Goal: Task Accomplishment & Management: Use online tool/utility

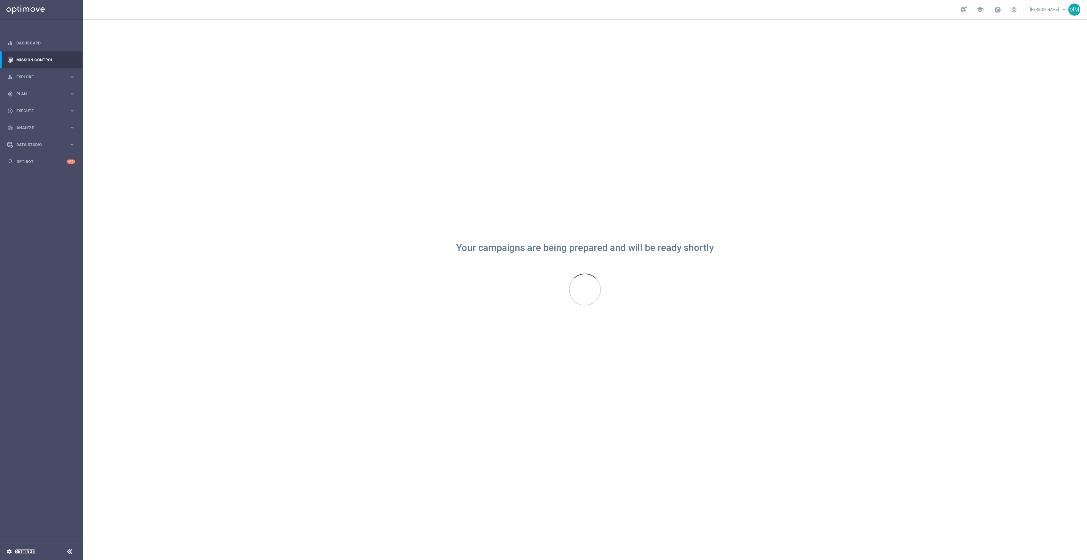
click at [29, 550] on link "Settings" at bounding box center [24, 552] width 19 height 4
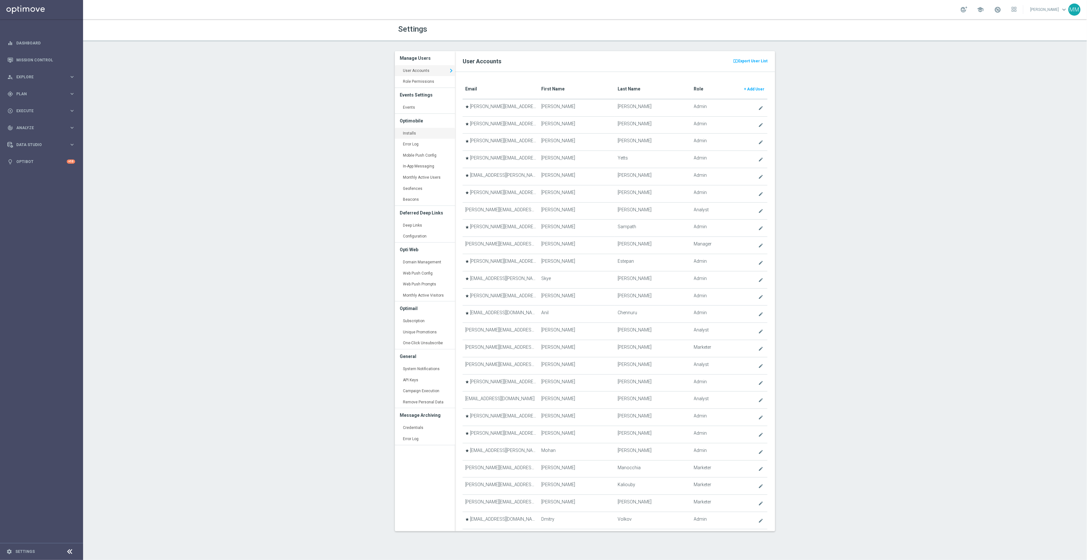
click at [422, 134] on link "Installs keyboard_arrow_right" at bounding box center [425, 134] width 60 height 12
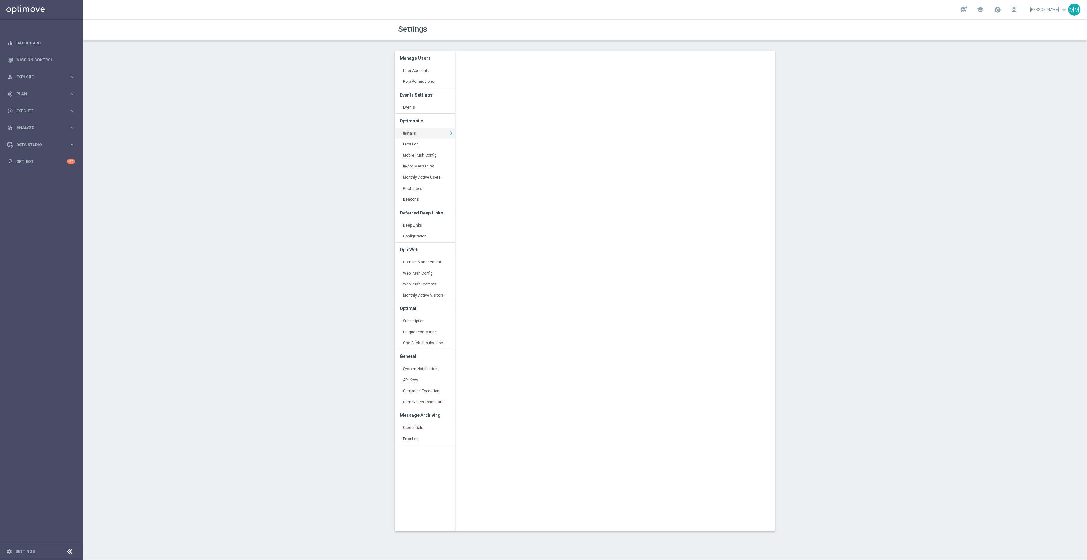
click at [297, 252] on div "Settings Manage Users User Accounts keyboard_arrow_right Role Permissions keybo…" at bounding box center [585, 289] width 1004 height 541
click at [47, 98] on div "gps_fixed Plan keyboard_arrow_right" at bounding box center [41, 93] width 82 height 17
click at [33, 127] on span "Templates" at bounding box center [40, 126] width 46 height 4
click at [39, 155] on link "OptiMobile Push" at bounding box center [43, 154] width 47 height 5
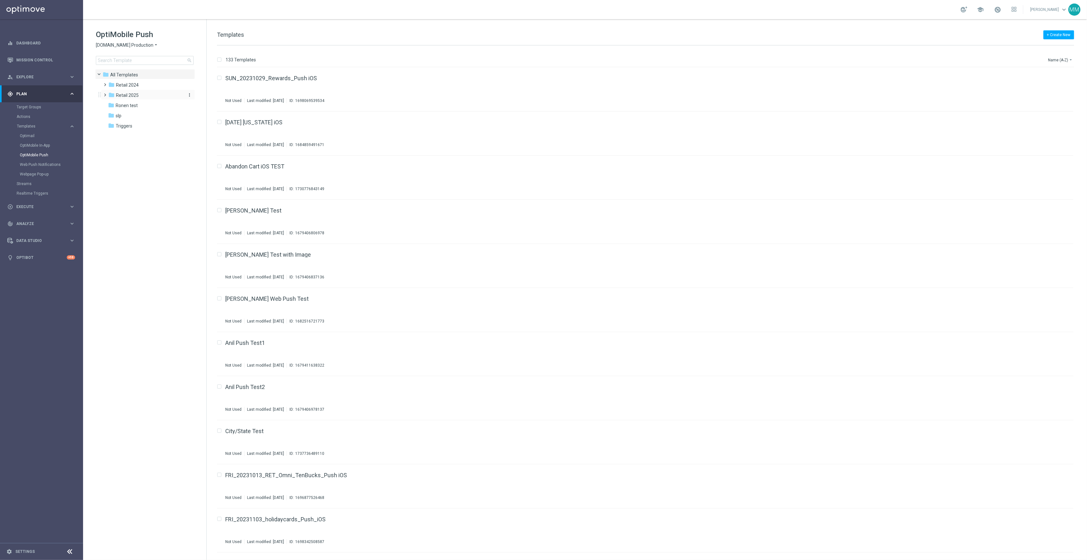
click at [135, 96] on span "Retail 2025" at bounding box center [127, 95] width 23 height 6
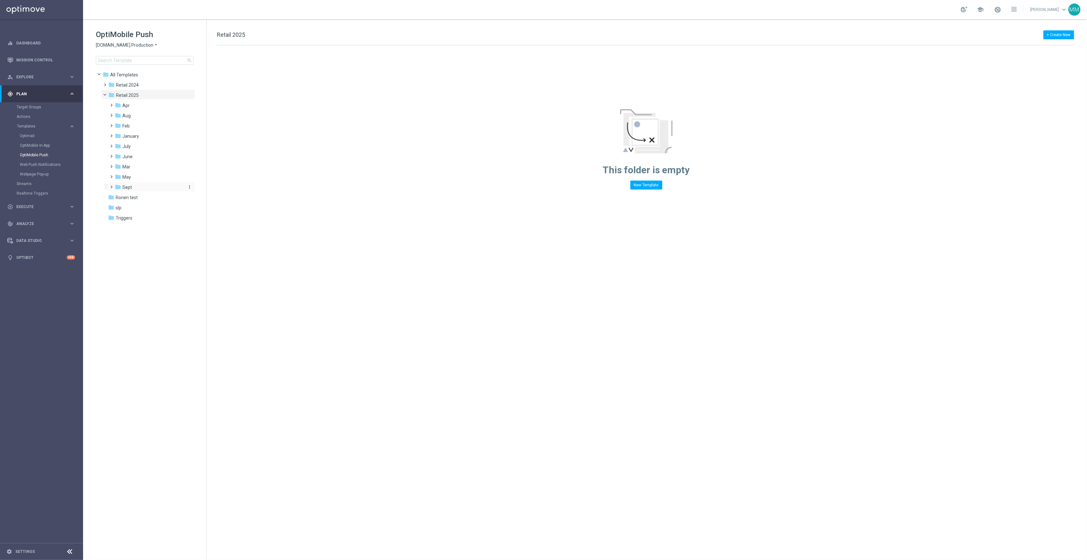
click at [140, 188] on div "folder Sept" at bounding box center [149, 187] width 68 height 7
click at [141, 114] on div "folder Aug" at bounding box center [149, 115] width 68 height 7
click at [143, 164] on span "WO 8.31" at bounding box center [136, 167] width 17 height 6
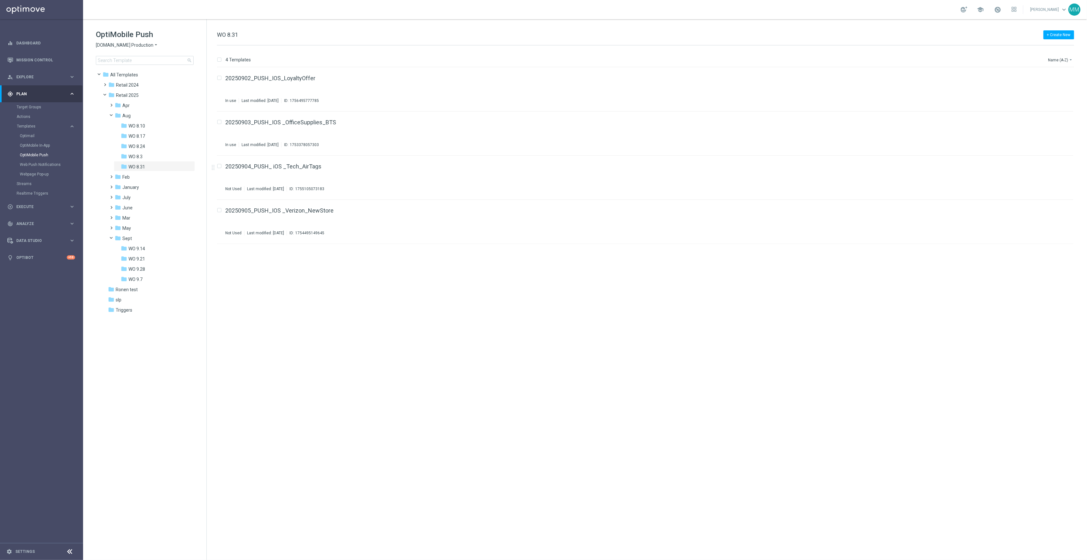
drag, startPoint x: 329, startPoint y: 166, endPoint x: 196, endPoint y: 263, distance: 164.3
click at [196, 263] on div "OptiMobile Push staples.com Production arrow_drop_down × staples.com Production…" at bounding box center [585, 289] width 1004 height 541
drag, startPoint x: 678, startPoint y: 407, endPoint x: 502, endPoint y: 412, distance: 175.8
click at [678, 407] on div "insert_drive_file 20250902_PUSH_IOS_LoyaltyOffer In use Last modified: Friday, …" at bounding box center [648, 313] width 875 height 492
click at [129, 281] on span "WO 9.7" at bounding box center [135, 279] width 14 height 6
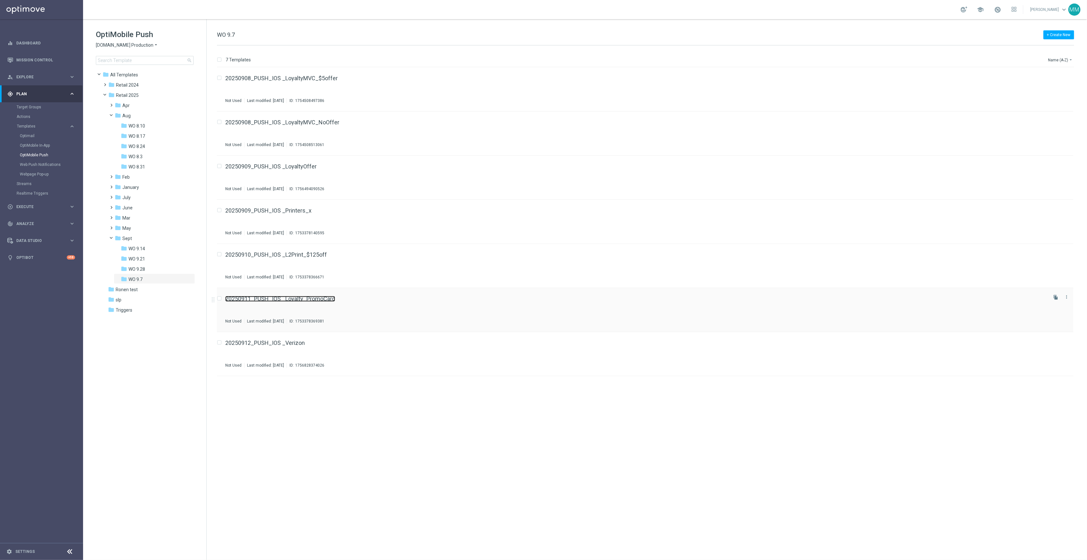
drag, startPoint x: 322, startPoint y: 294, endPoint x: 312, endPoint y: 299, distance: 11.1
click at [30, 550] on link "Settings" at bounding box center [24, 552] width 19 height 4
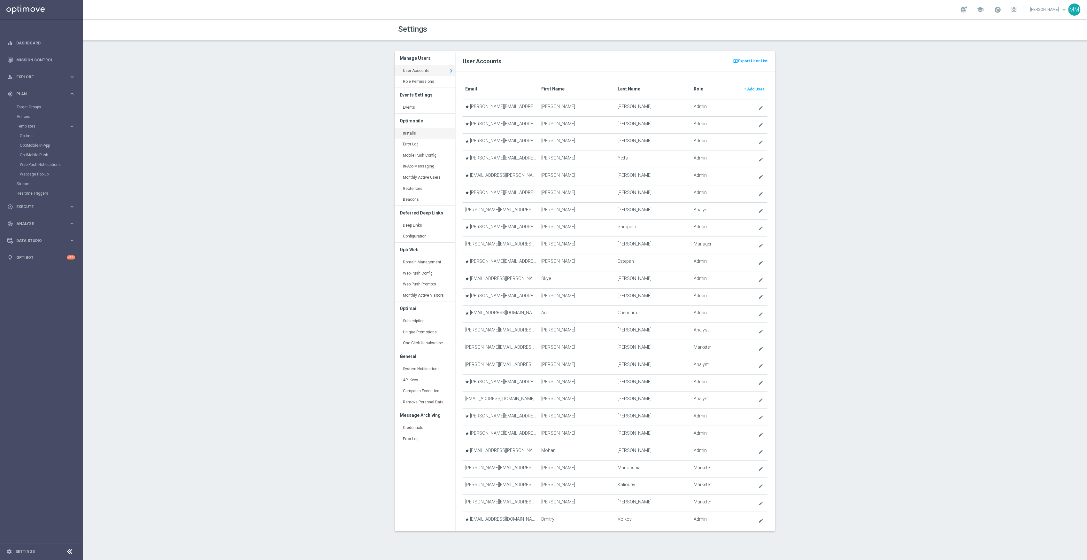
click at [397, 134] on link "Installs keyboard_arrow_right" at bounding box center [425, 134] width 60 height 12
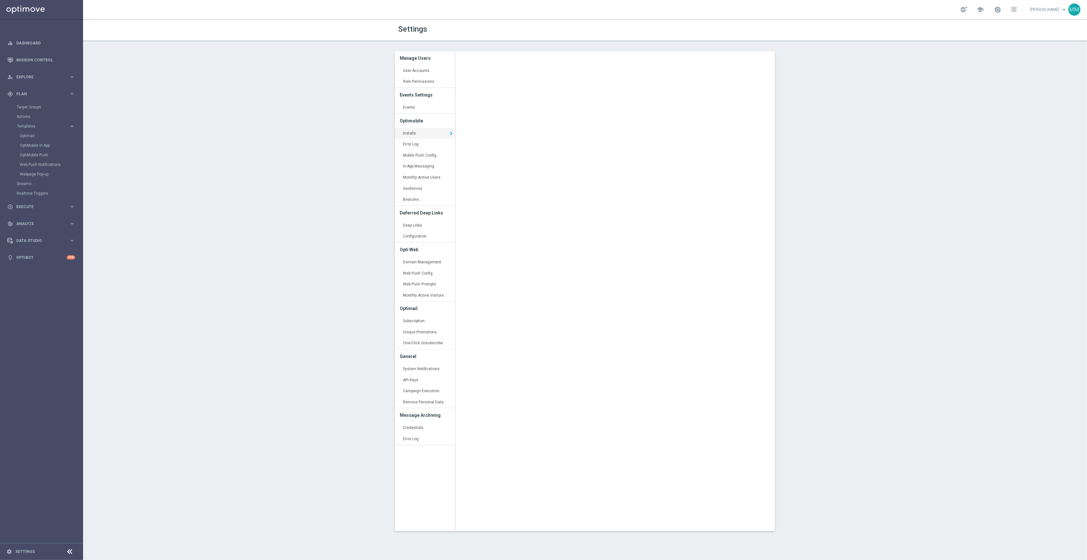
click at [47, 158] on div "OptiMobile Push" at bounding box center [51, 155] width 63 height 10
click at [44, 157] on link "OptiMobile Push" at bounding box center [43, 154] width 47 height 5
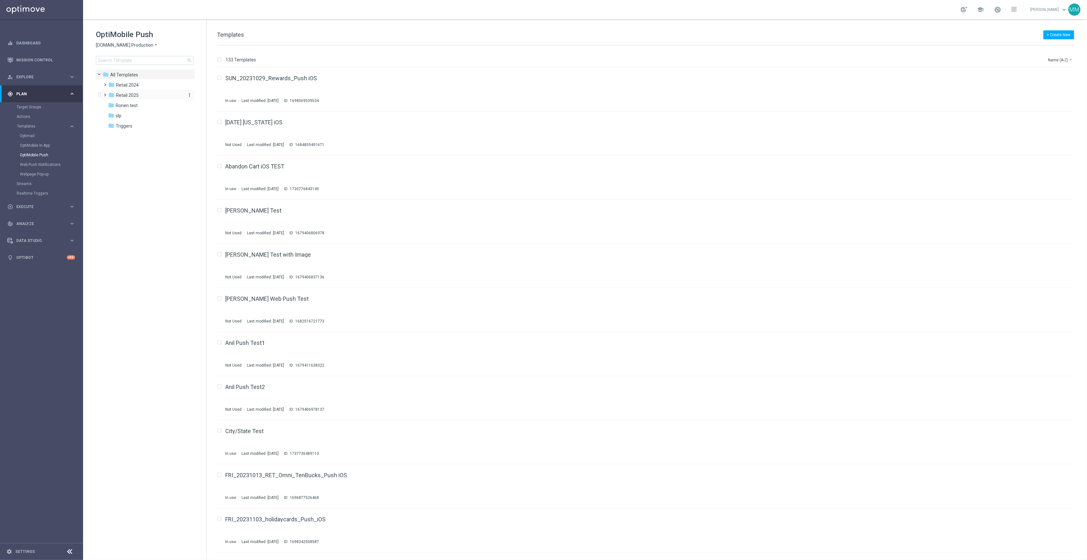
click at [141, 94] on div "folder Retail 2025" at bounding box center [144, 95] width 73 height 7
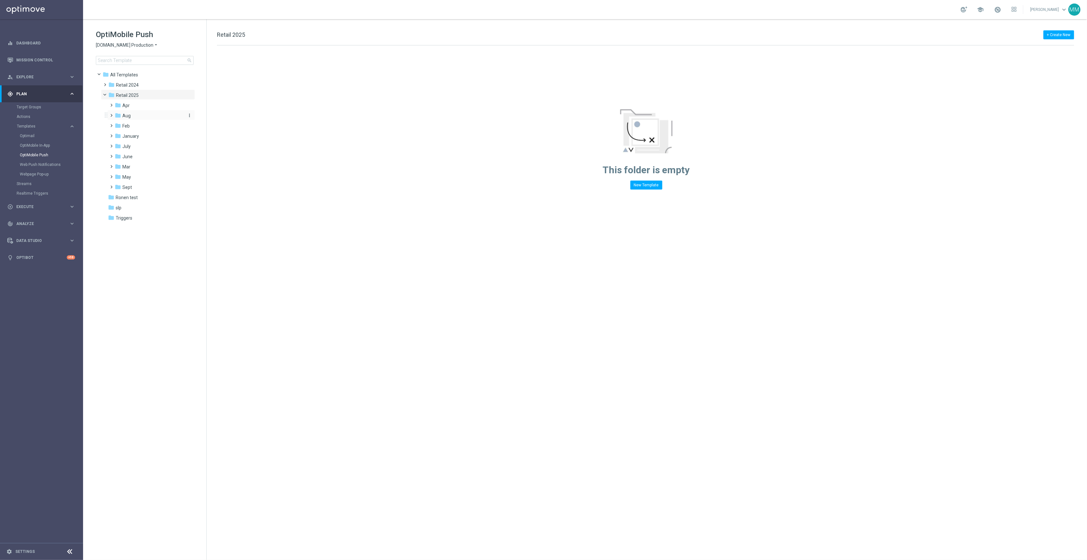
click at [137, 114] on div "folder Aug" at bounding box center [149, 115] width 68 height 7
click at [145, 166] on span "WO 8.31" at bounding box center [136, 167] width 17 height 6
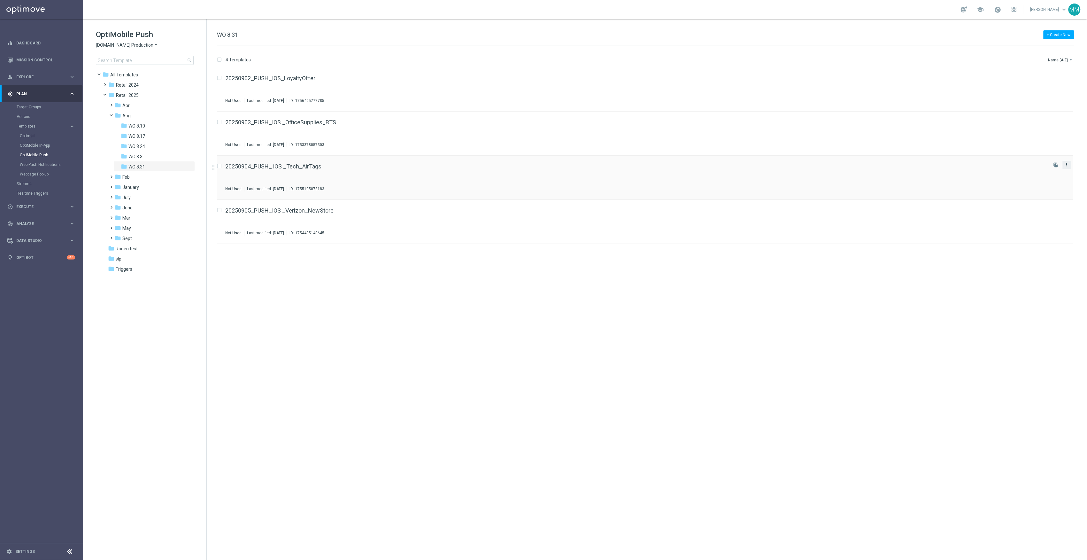
click at [1069, 166] on icon "more_vert" at bounding box center [1066, 164] width 5 height 5
click at [1045, 171] on div "Move" at bounding box center [1041, 171] width 39 height 4
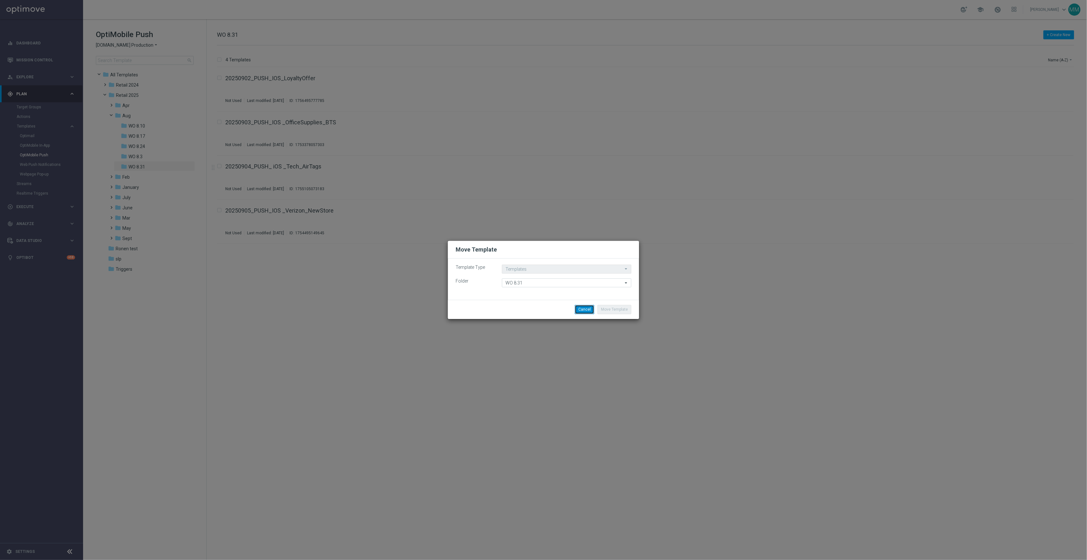
click at [590, 308] on button "Cancel" at bounding box center [584, 309] width 19 height 9
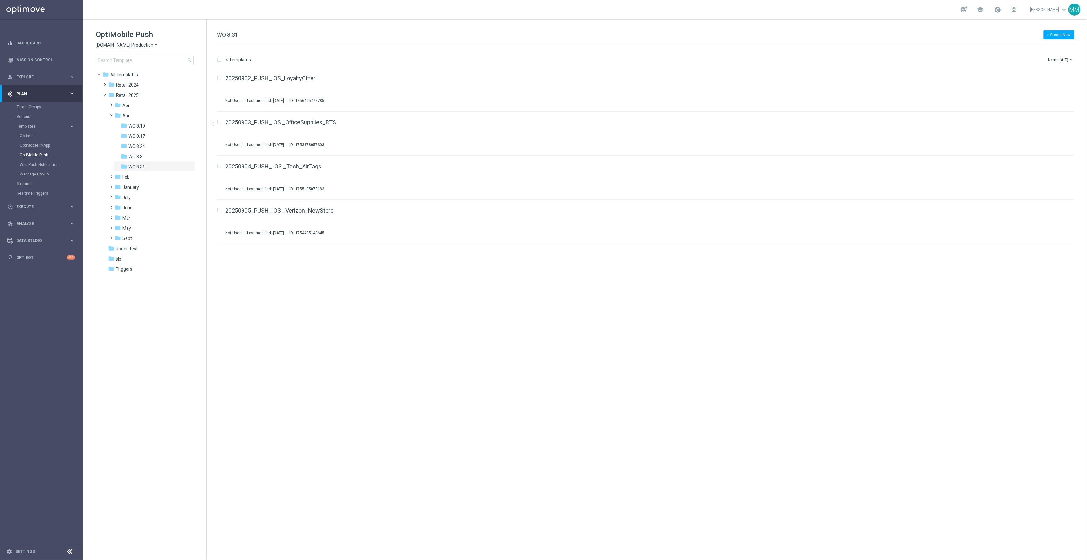
click at [137, 46] on span "staples.com Production" at bounding box center [125, 45] width 58 height 6
click at [127, 69] on div "Staples QA" at bounding box center [120, 68] width 48 height 8
click at [150, 160] on div "folder WO 8.3" at bounding box center [152, 156] width 63 height 7
click at [149, 166] on div "folder WO 8.31" at bounding box center [152, 166] width 63 height 7
click at [108, 43] on span "Staples QA" at bounding box center [107, 45] width 23 height 6
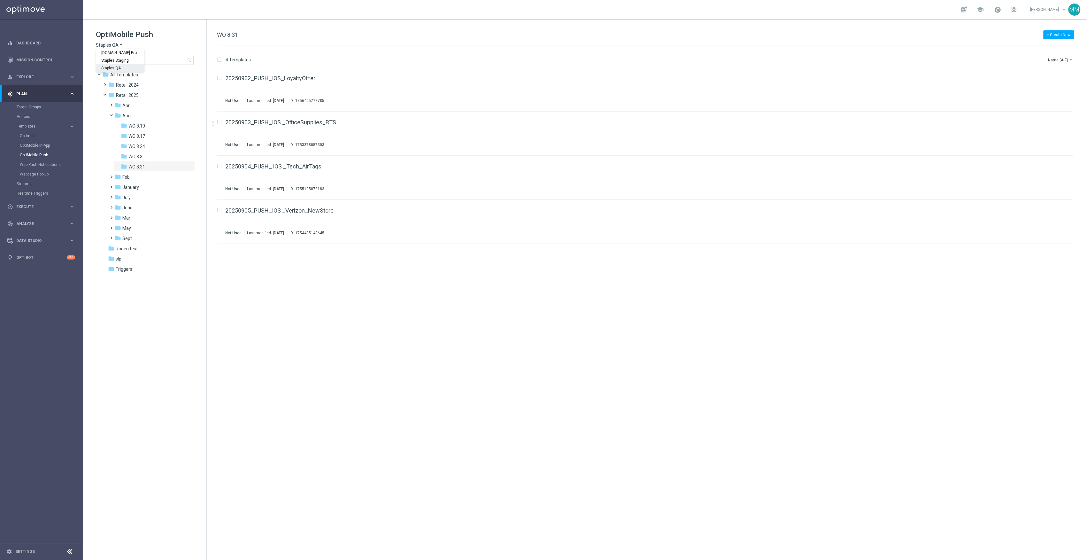
click at [127, 64] on div "Staples QA" at bounding box center [120, 68] width 48 height 8
click at [119, 46] on icon "arrow_drop_down" at bounding box center [121, 45] width 5 height 6
click at [0, 0] on span "staples.com Production" at bounding box center [0, 0] width 0 height 0
click at [124, 45] on span "staples.com Production" at bounding box center [125, 45] width 58 height 6
click at [131, 60] on div "Staples Staging" at bounding box center [120, 60] width 48 height 8
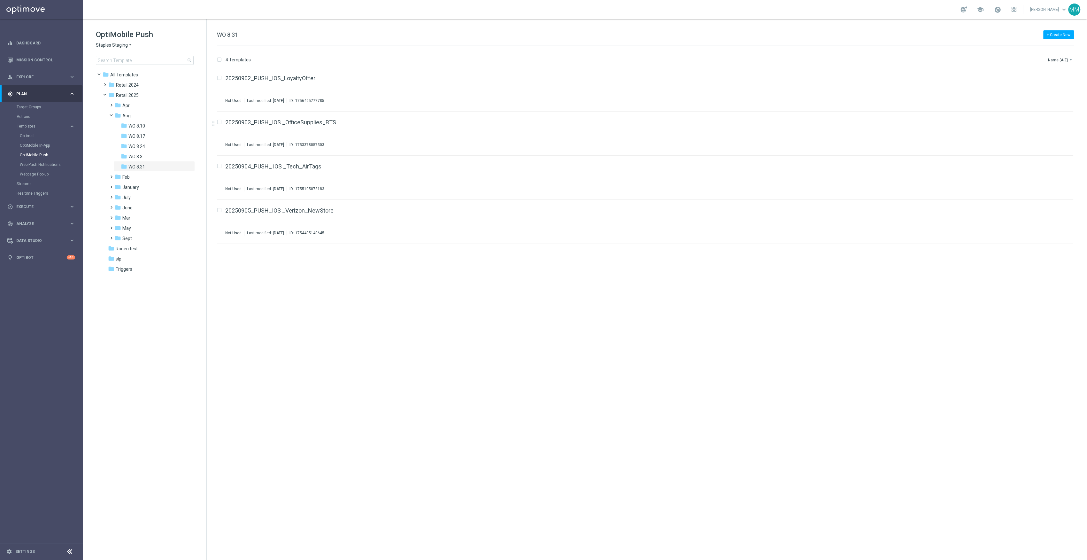
click at [123, 45] on span "Staples Staging" at bounding box center [112, 45] width 32 height 6
click at [131, 64] on div "Staples QA" at bounding box center [120, 68] width 48 height 8
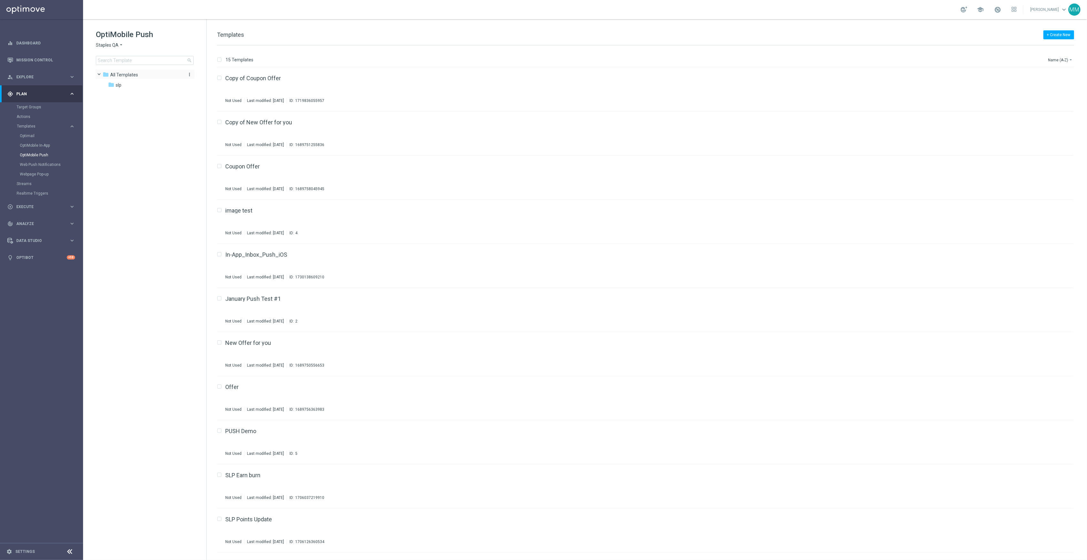
click at [188, 74] on icon "more_vert" at bounding box center [189, 74] width 5 height 5
click at [210, 78] on span "New Folder" at bounding box center [215, 75] width 19 height 5
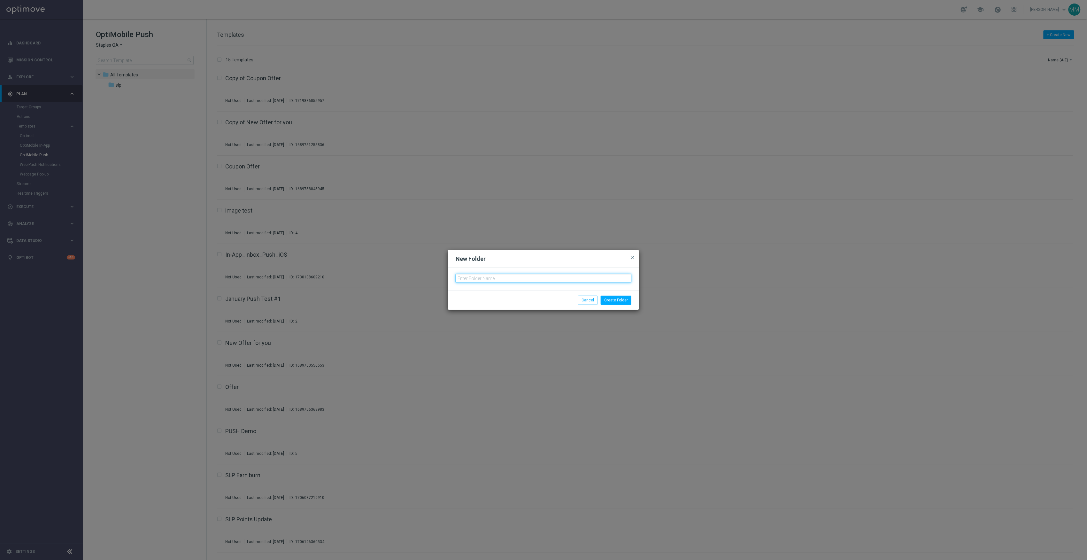
click at [523, 280] on input "text" at bounding box center [544, 278] width 176 height 9
type input "2025"
click at [614, 302] on button "Create Folder" at bounding box center [616, 300] width 31 height 9
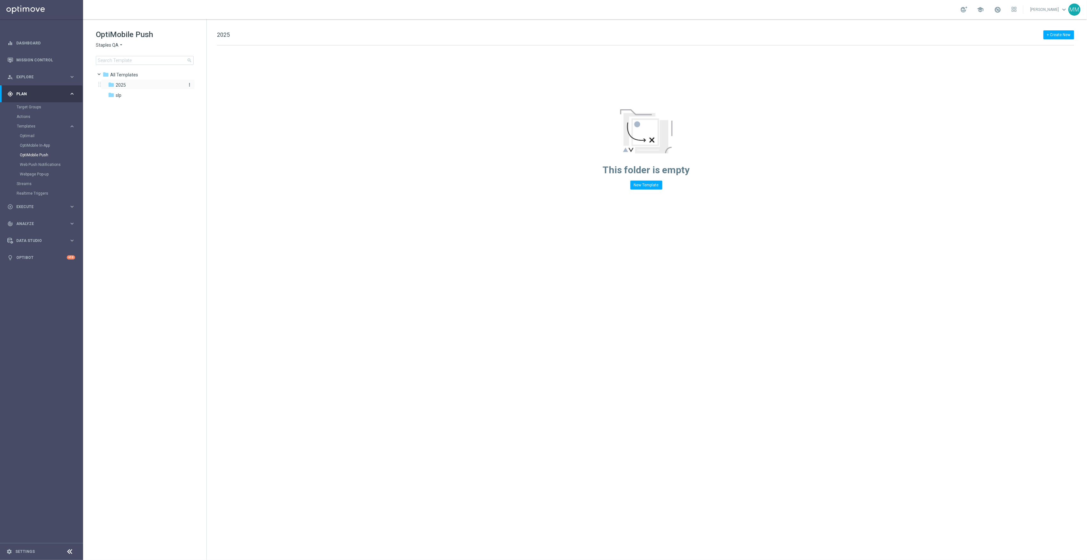
click at [188, 84] on icon "more_vert" at bounding box center [189, 84] width 5 height 5
click at [215, 85] on span "New Folder" at bounding box center [215, 85] width 19 height 5
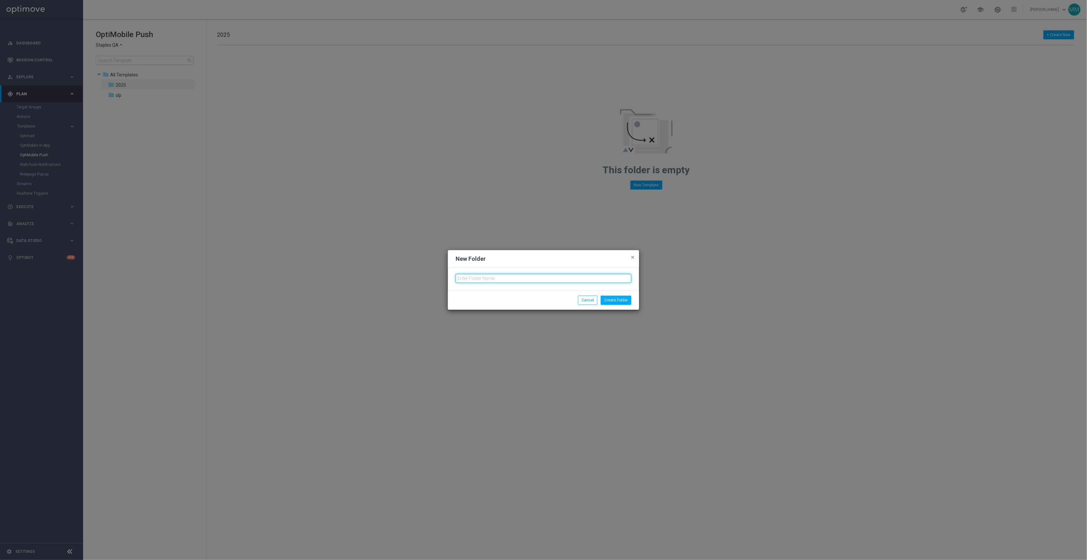
drag, startPoint x: 527, startPoint y: 274, endPoint x: 514, endPoint y: 266, distance: 15.0
click at [527, 274] on input "text" at bounding box center [544, 278] width 176 height 9
type input "Sept."
click at [620, 297] on button "Create Folder" at bounding box center [616, 300] width 31 height 9
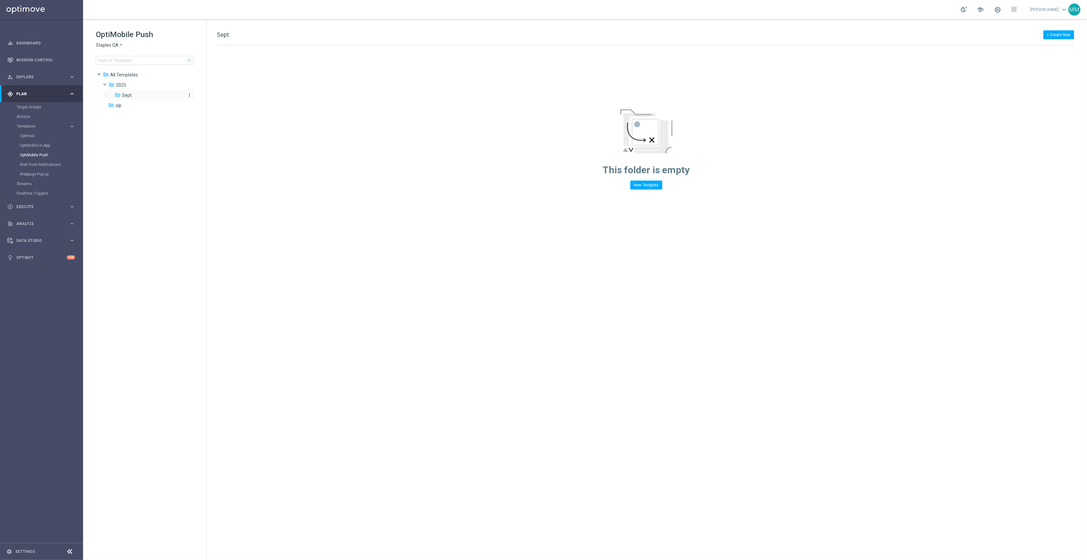
click at [188, 95] on icon "more_vert" at bounding box center [189, 94] width 5 height 5
click at [149, 178] on tree-viewport "folder All Templates more_vert folder 2025 more_vert" at bounding box center [150, 314] width 111 height 490
click at [1065, 34] on button "+ Create New" at bounding box center [1059, 34] width 31 height 9
click at [1055, 49] on div "New Template" at bounding box center [1050, 46] width 43 height 4
click at [1055, 78] on icon "file_copy" at bounding box center [1055, 76] width 5 height 5
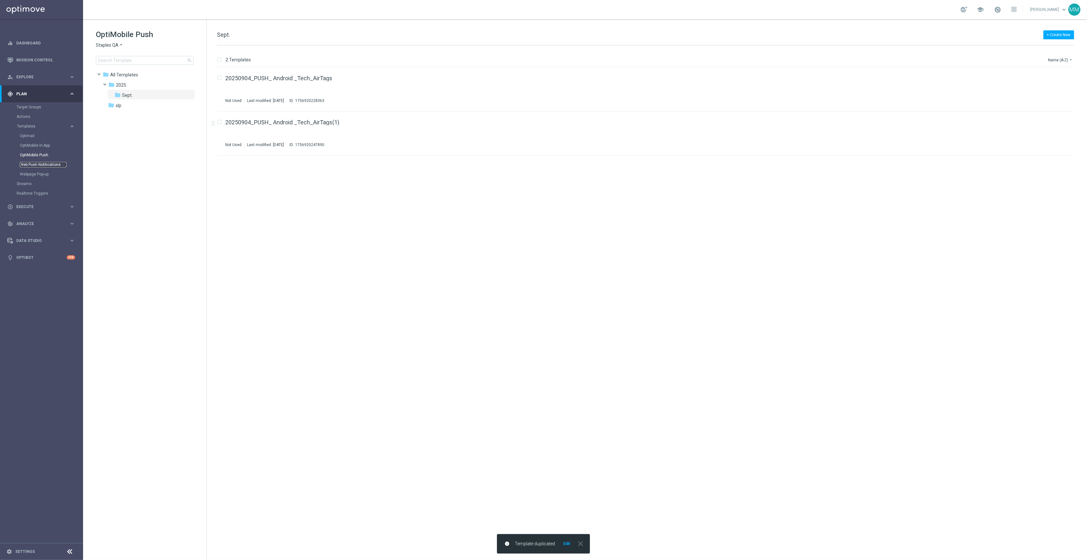
click at [44, 162] on link "Web Push Notifications" at bounding box center [43, 164] width 47 height 5
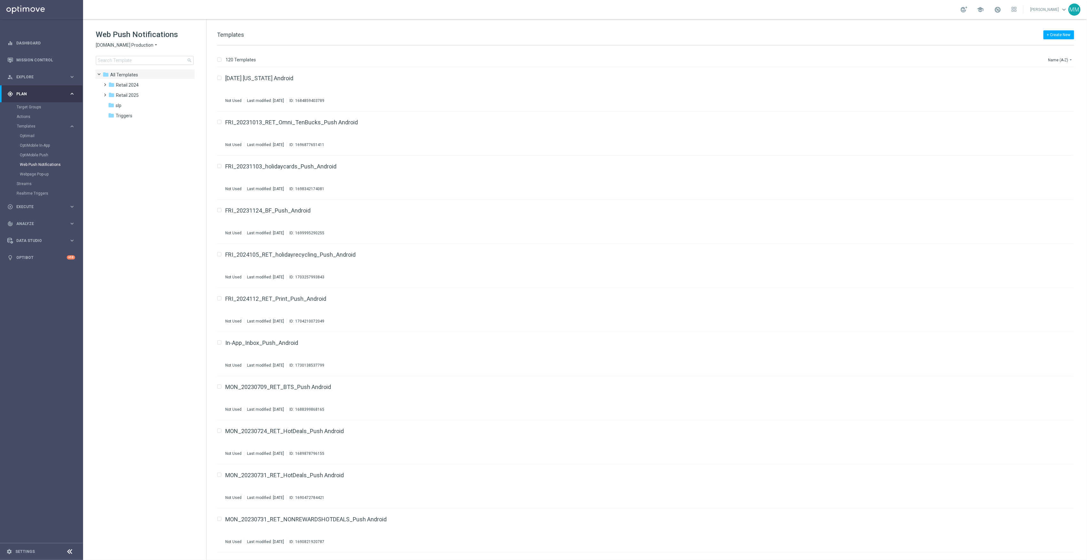
click at [135, 47] on span "staples.com Production" at bounding box center [125, 45] width 58 height 6
click at [126, 67] on div "Staples QA" at bounding box center [120, 68] width 48 height 8
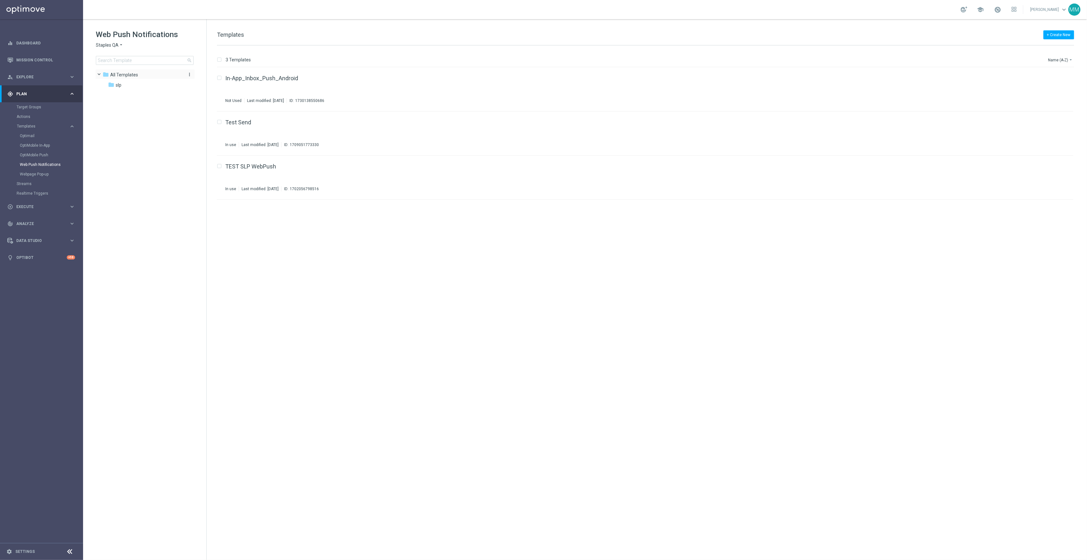
click at [189, 76] on icon "more_vert" at bounding box center [189, 74] width 5 height 5
click at [199, 77] on icon "create_new_folder" at bounding box center [202, 75] width 10 height 5
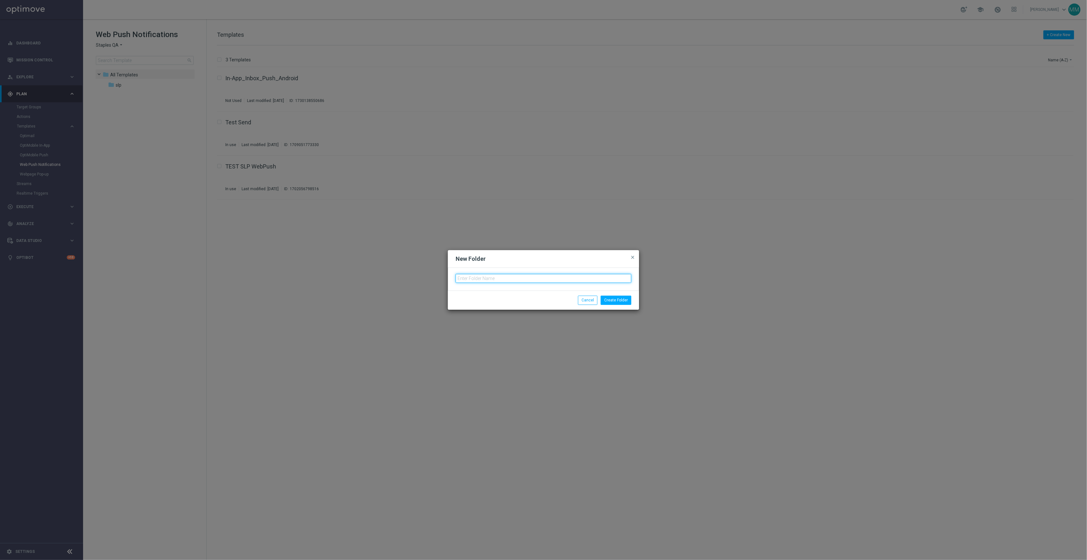
click at [533, 274] on input "text" at bounding box center [544, 278] width 176 height 9
type input "2025"
click at [625, 299] on button "Create Folder" at bounding box center [616, 300] width 31 height 9
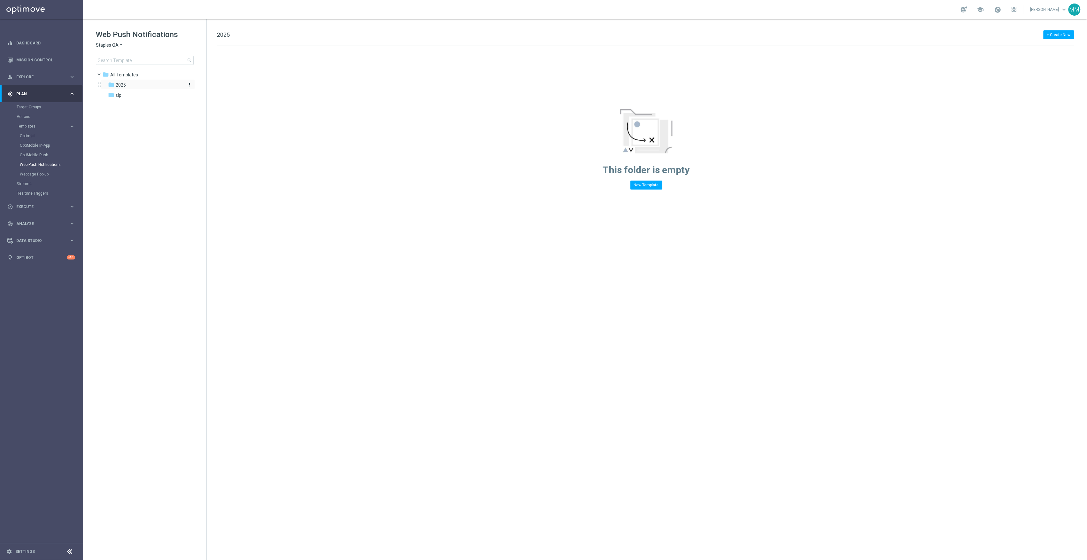
click at [190, 85] on icon "more_vert" at bounding box center [189, 84] width 5 height 5
click at [207, 88] on span "New Folder" at bounding box center [215, 85] width 19 height 5
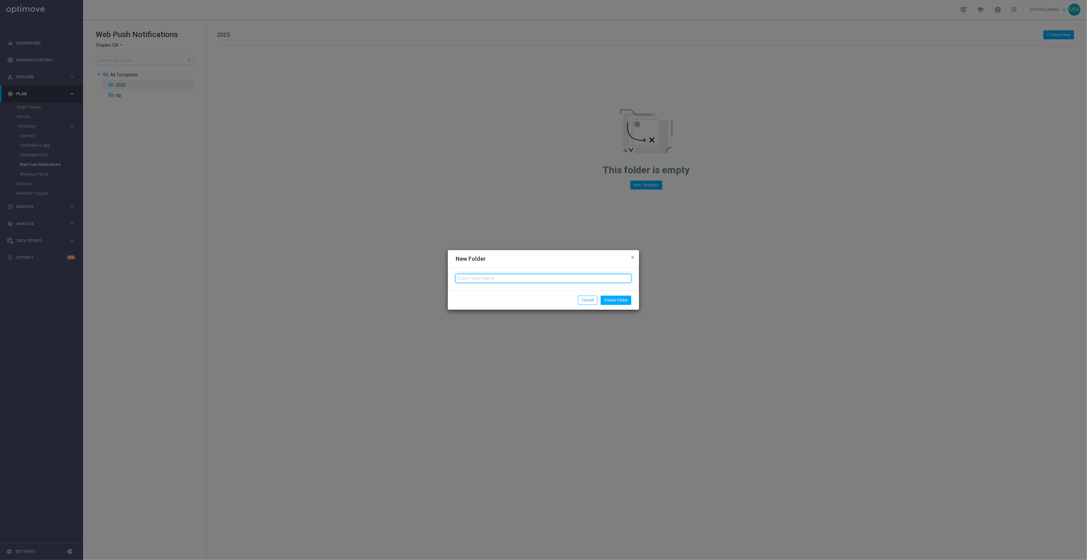
click at [581, 275] on input "text" at bounding box center [544, 278] width 176 height 9
type input "Sept."
click at [612, 297] on button "Create Folder" at bounding box center [616, 300] width 31 height 9
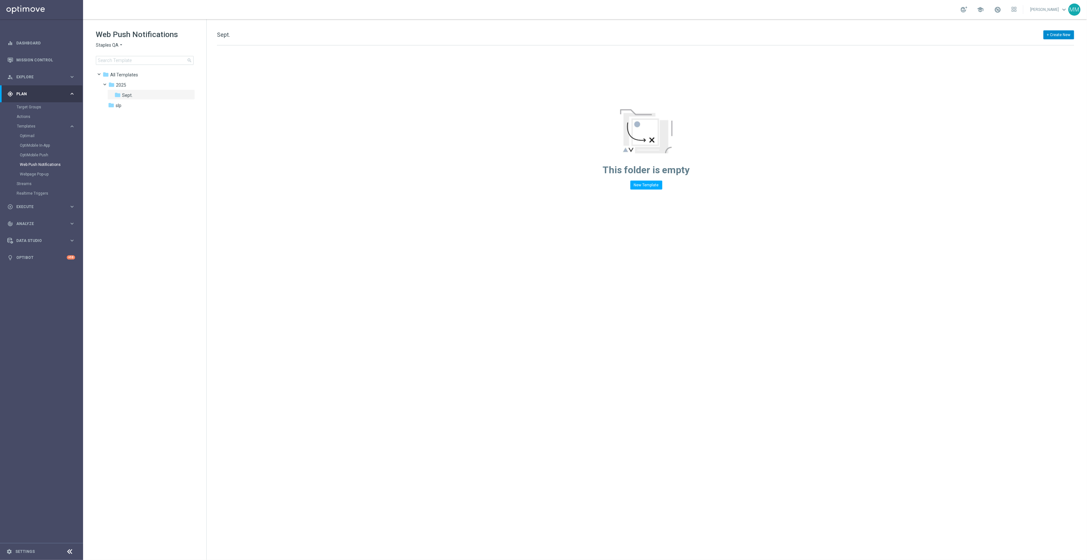
click at [1052, 34] on button "+ Create New" at bounding box center [1059, 34] width 31 height 9
click at [1054, 47] on div "New Template" at bounding box center [1050, 46] width 43 height 4
click at [1062, 29] on div "+ Create New Sept. Drag here to set row groups Drag here to set column labels F…" at bounding box center [647, 289] width 880 height 541
click at [1062, 33] on button "+ Create New" at bounding box center [1059, 34] width 31 height 9
click at [1031, 45] on span "New Template" at bounding box center [1042, 46] width 26 height 4
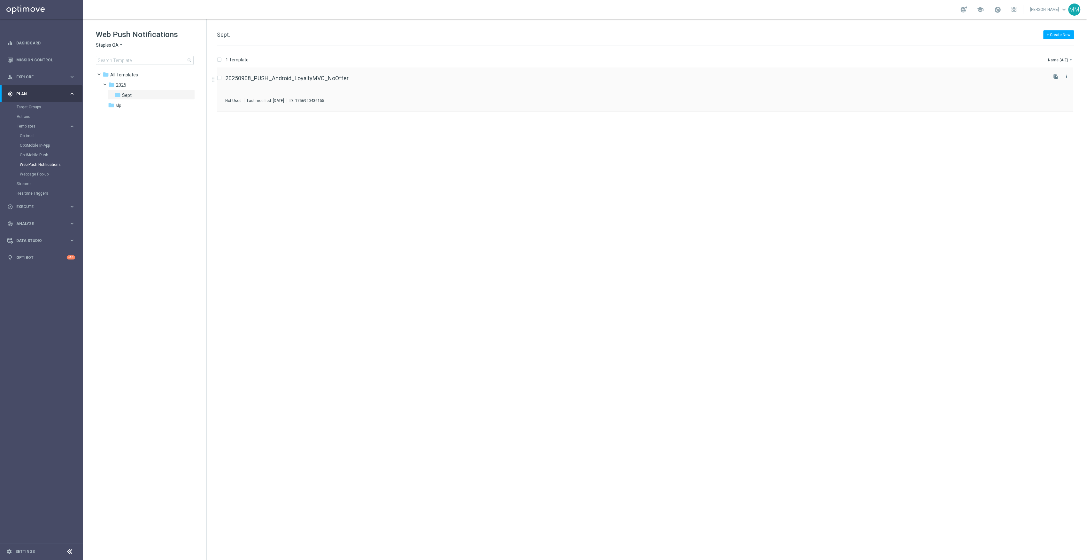
drag, startPoint x: 1059, startPoint y: 78, endPoint x: 1053, endPoint y: 78, distance: 5.1
click at [1059, 78] on icon "file_copy" at bounding box center [1055, 76] width 5 height 5
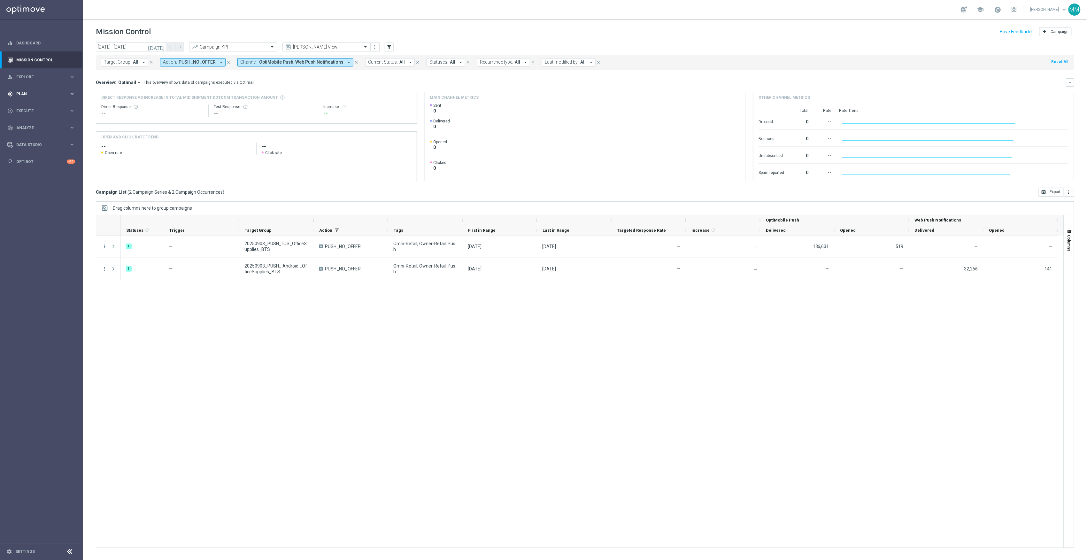
click at [44, 94] on span "Plan" at bounding box center [42, 94] width 53 height 4
click at [31, 126] on span "Templates" at bounding box center [40, 126] width 46 height 4
click at [43, 155] on link "OptiMobile Push" at bounding box center [43, 154] width 47 height 5
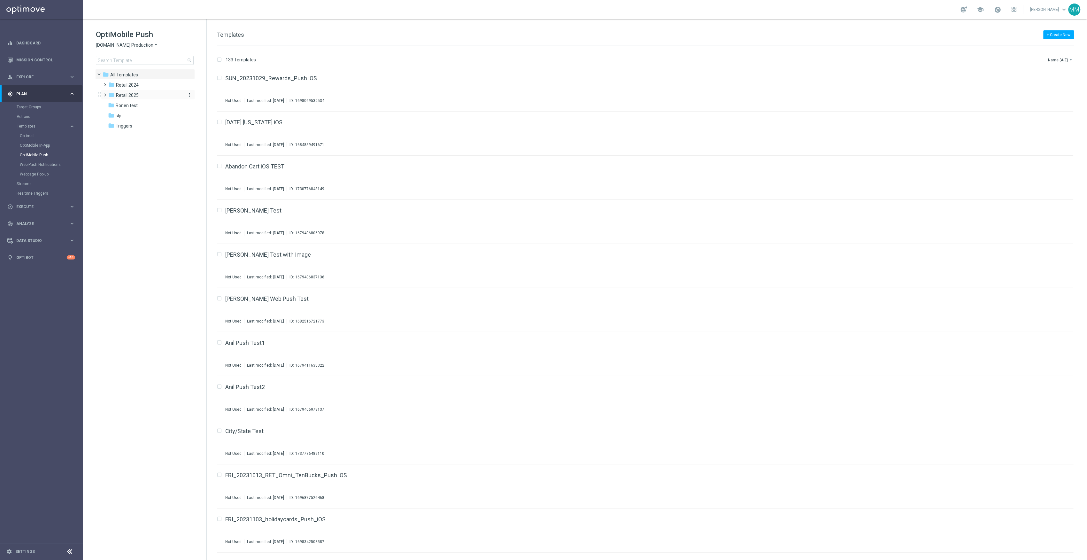
click at [128, 94] on span "Retail 2025" at bounding box center [127, 95] width 23 height 6
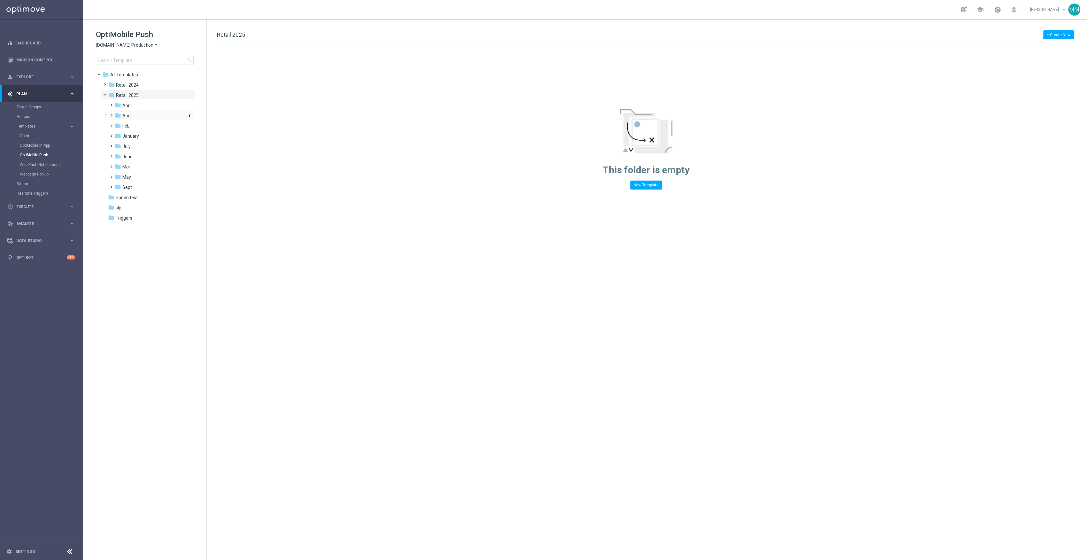
click at [131, 115] on div "folder Aug" at bounding box center [149, 115] width 68 height 7
click at [147, 164] on div "folder WO 8.31" at bounding box center [152, 166] width 63 height 7
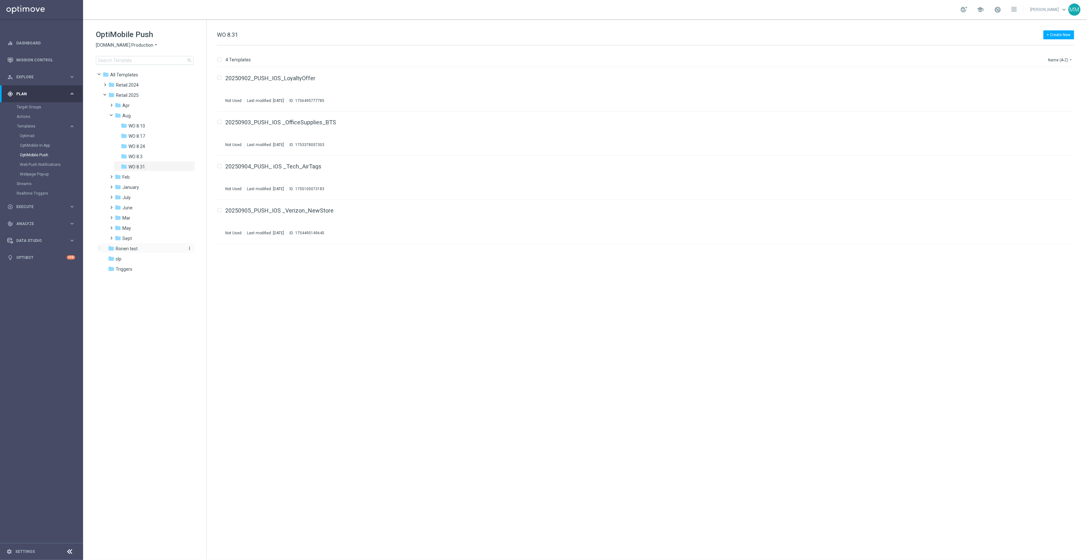
click at [138, 246] on div "folder Ronen test" at bounding box center [144, 248] width 73 height 7
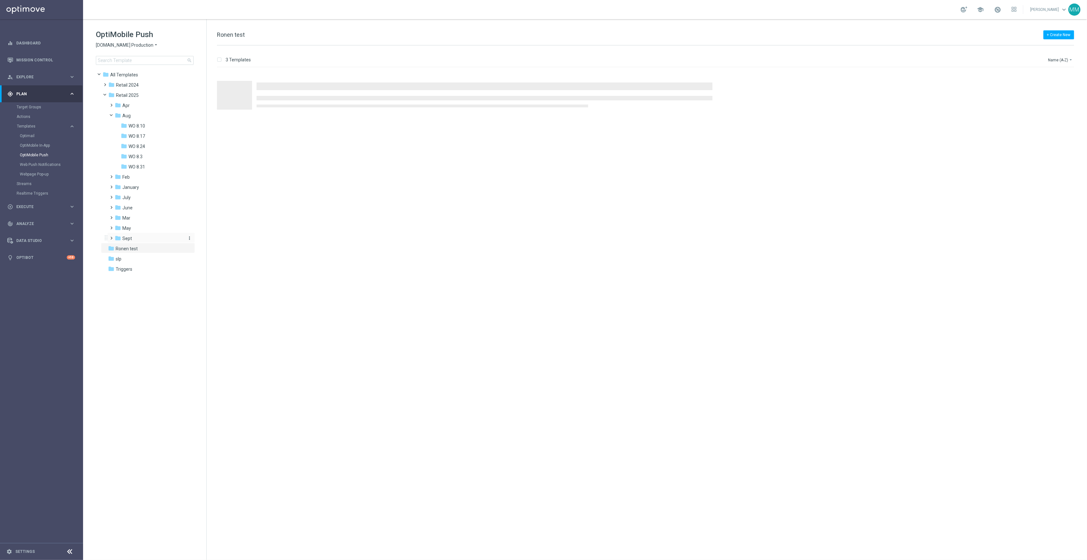
click at [137, 241] on div "folder Sept" at bounding box center [149, 238] width 68 height 7
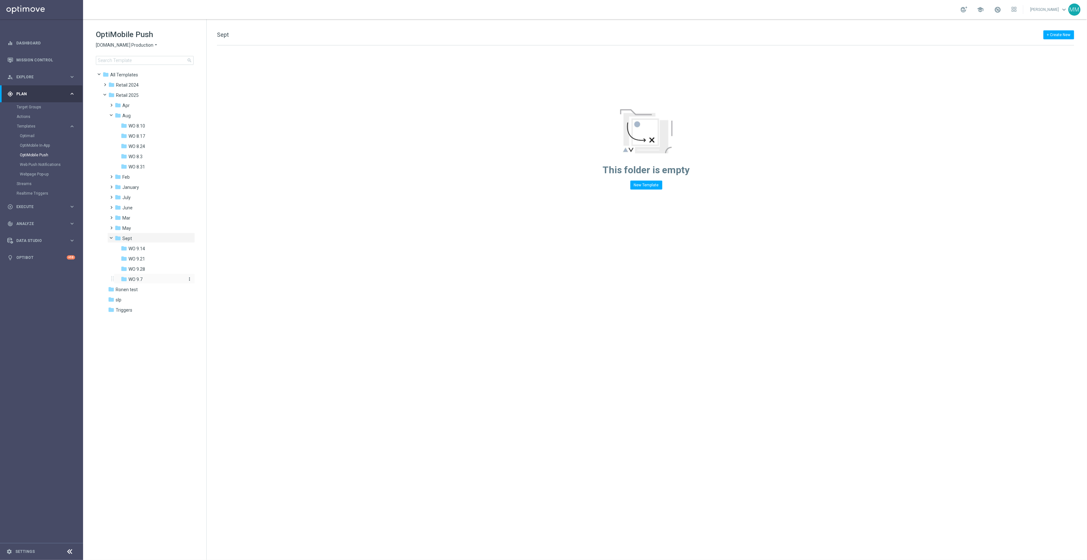
click at [147, 281] on div "folder WO 9.7" at bounding box center [152, 279] width 63 height 7
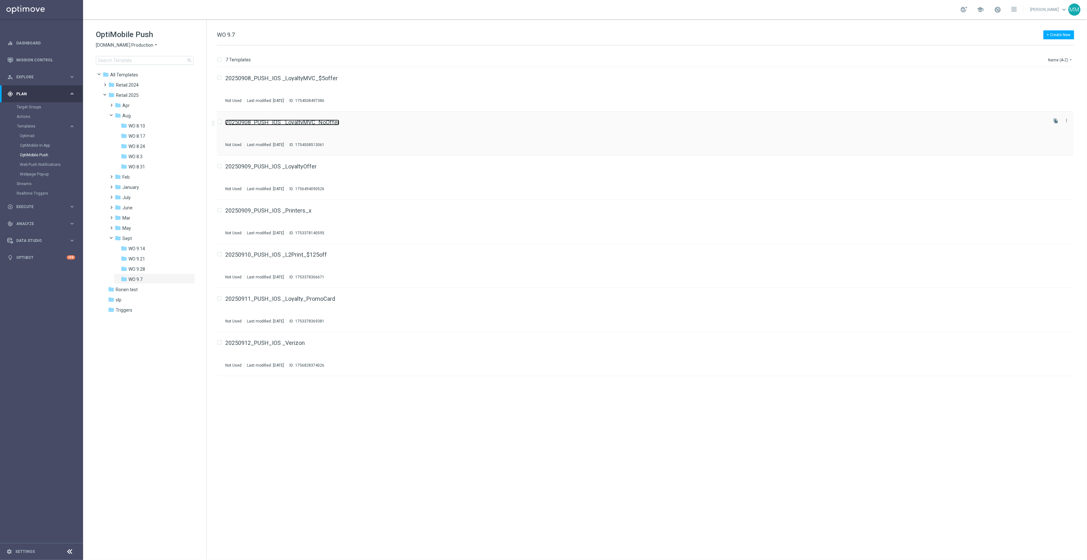
drag, startPoint x: 306, startPoint y: 126, endPoint x: 284, endPoint y: 122, distance: 22.4
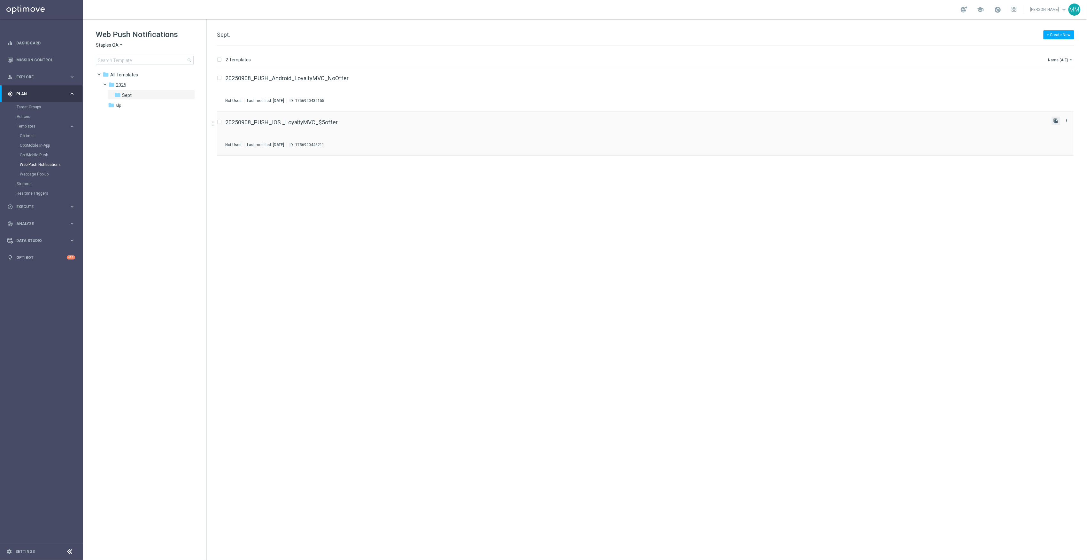
click at [1056, 119] on icon "file_copy" at bounding box center [1055, 120] width 5 height 5
click at [27, 552] on link "Settings" at bounding box center [24, 552] width 19 height 4
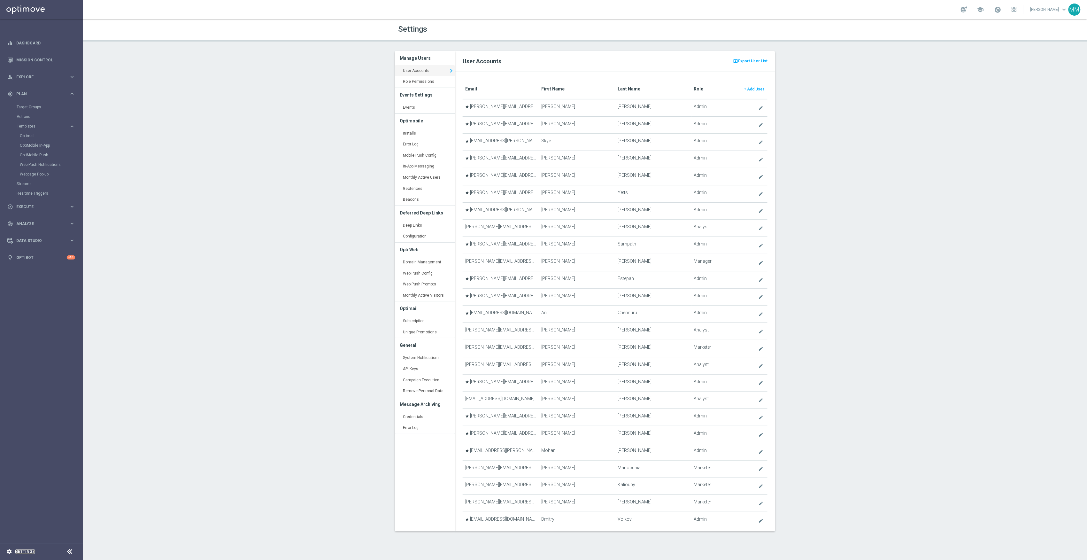
click at [23, 552] on link "Settings" at bounding box center [24, 552] width 19 height 4
click at [414, 134] on link "Installs keyboard_arrow_right" at bounding box center [425, 134] width 60 height 12
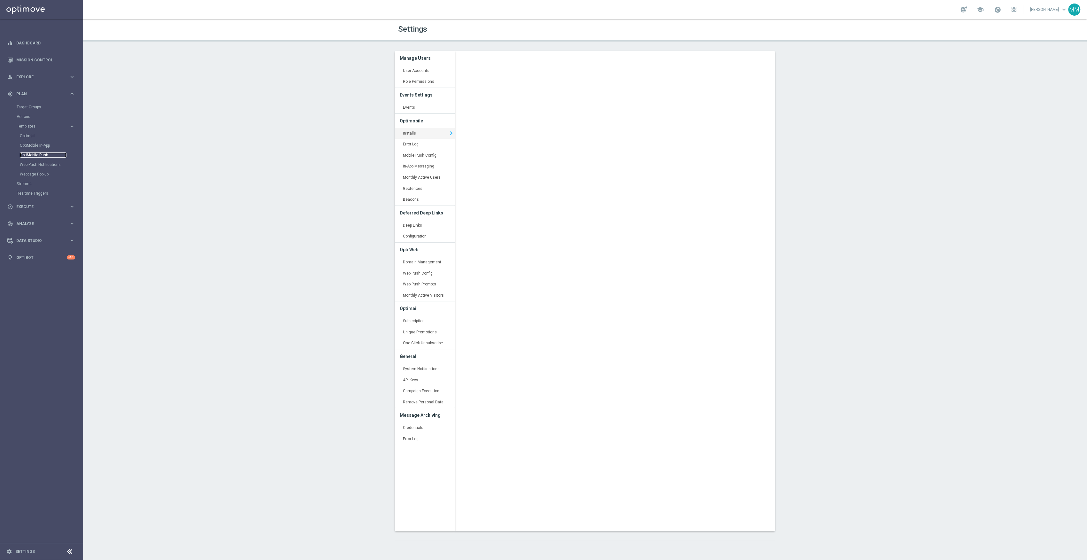
click at [43, 155] on link "OptiMobile Push" at bounding box center [43, 154] width 47 height 5
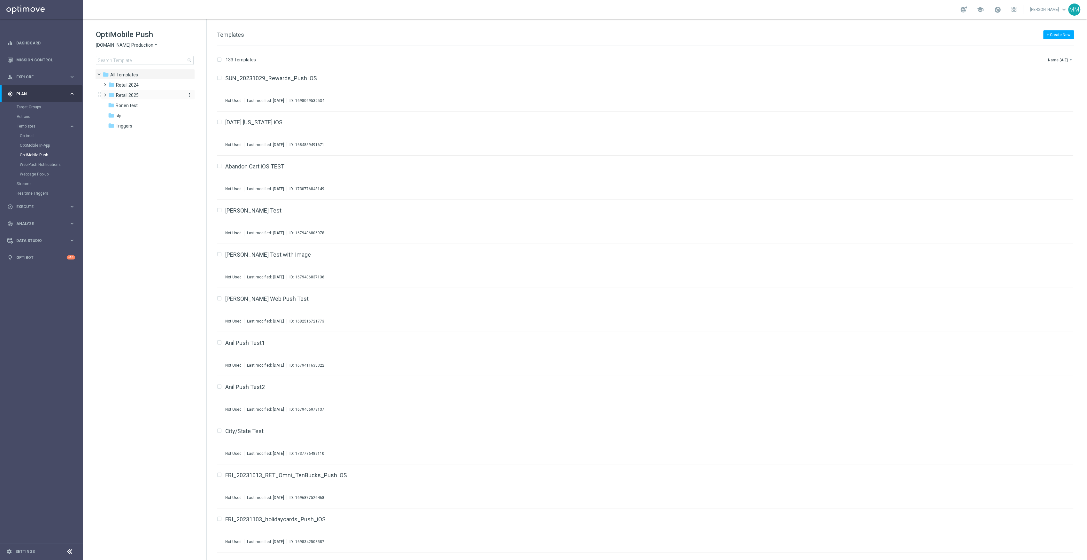
click at [133, 94] on span "Retail 2025" at bounding box center [127, 95] width 23 height 6
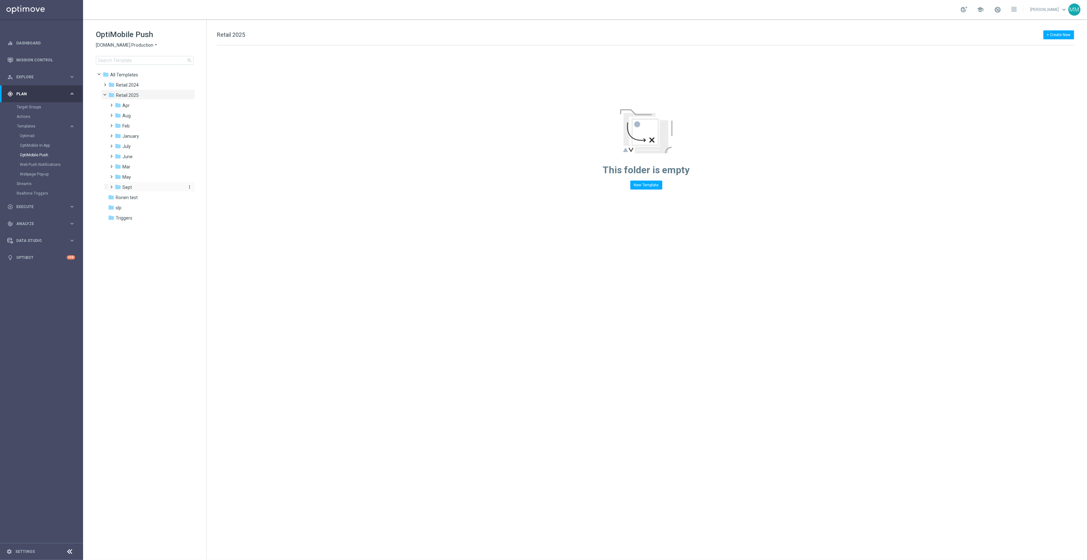
click at [137, 186] on div "folder Sept" at bounding box center [149, 187] width 68 height 7
click at [155, 227] on div "folder WO 9.7" at bounding box center [152, 228] width 63 height 7
